Goal: Task Accomplishment & Management: Manage account settings

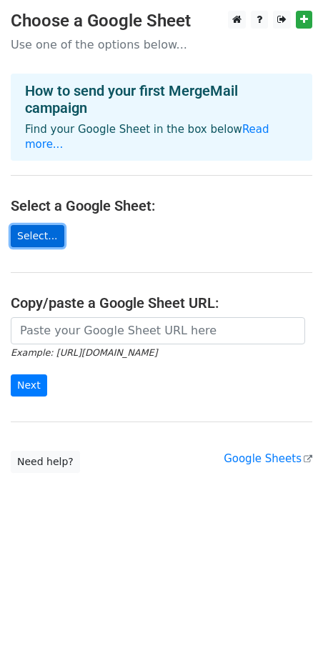
click at [50, 225] on link "Select..." at bounding box center [38, 236] width 54 height 22
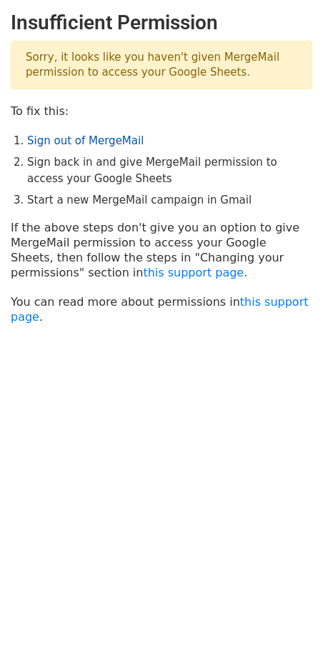
click at [83, 141] on link "Sign out of MergeMail" at bounding box center [85, 140] width 116 height 13
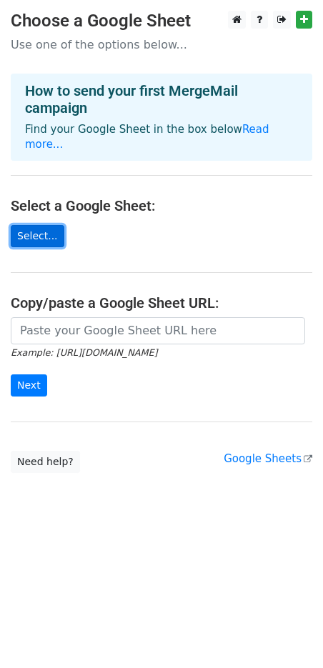
click at [48, 225] on link "Select..." at bounding box center [38, 236] width 54 height 22
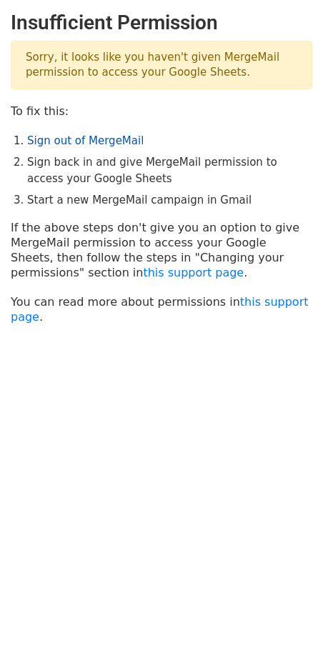
click at [92, 136] on link "Sign out of MergeMail" at bounding box center [85, 140] width 116 height 13
